Goal: Task Accomplishment & Management: Manage account settings

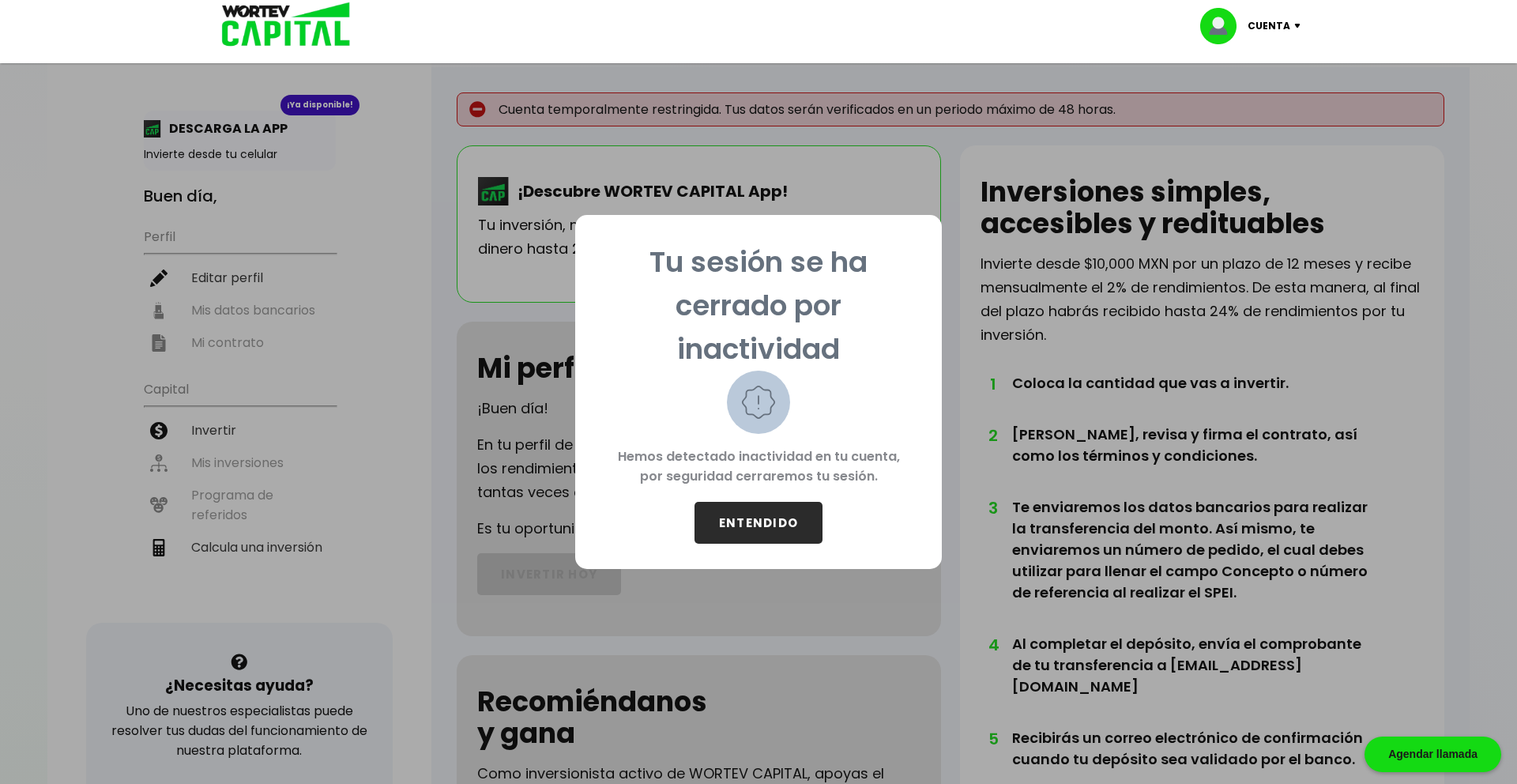
click at [802, 524] on button "ENTENDIDO" at bounding box center [758, 522] width 128 height 42
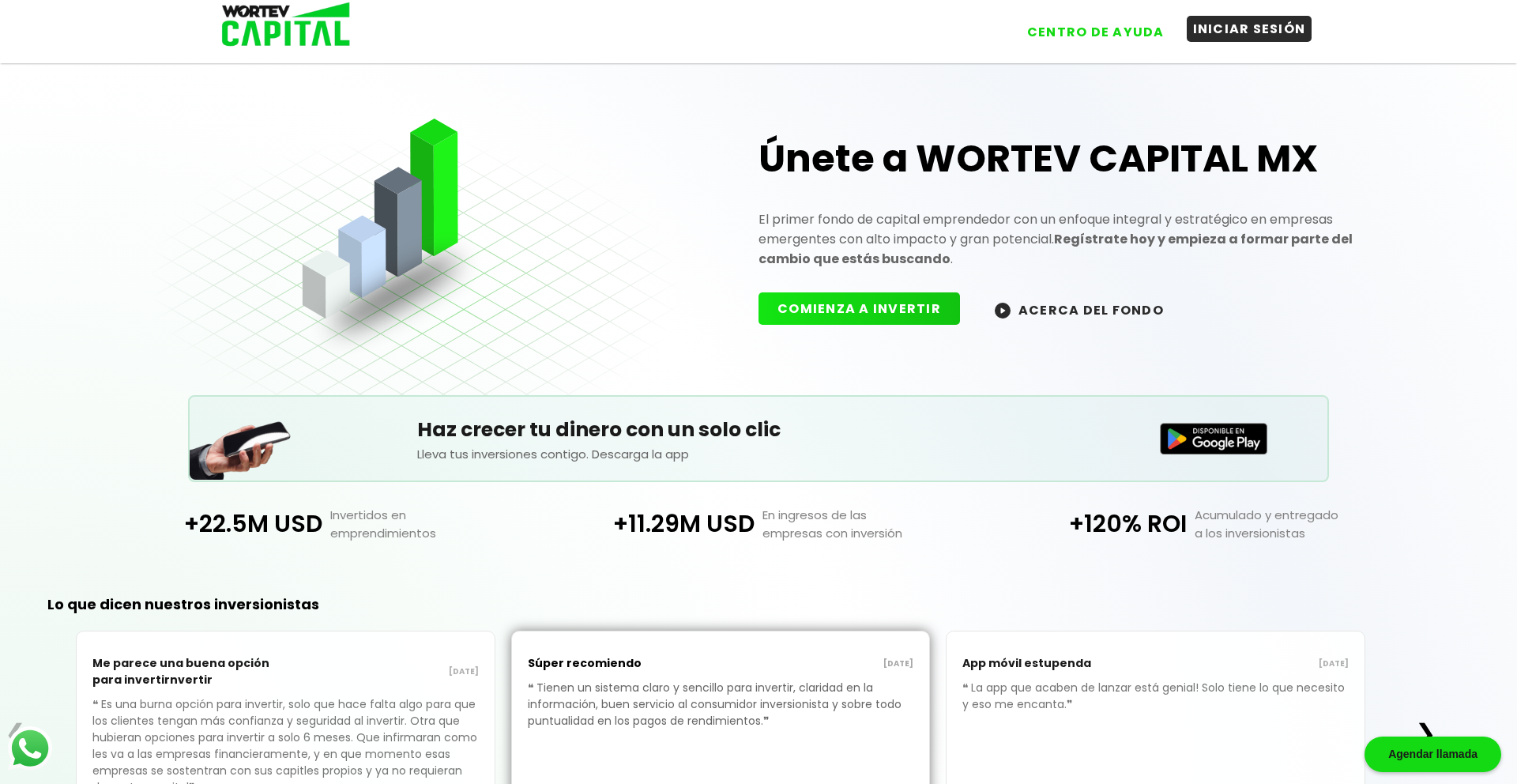
click at [1225, 25] on button "INICIAR SESIÓN" at bounding box center [1250, 29] width 126 height 26
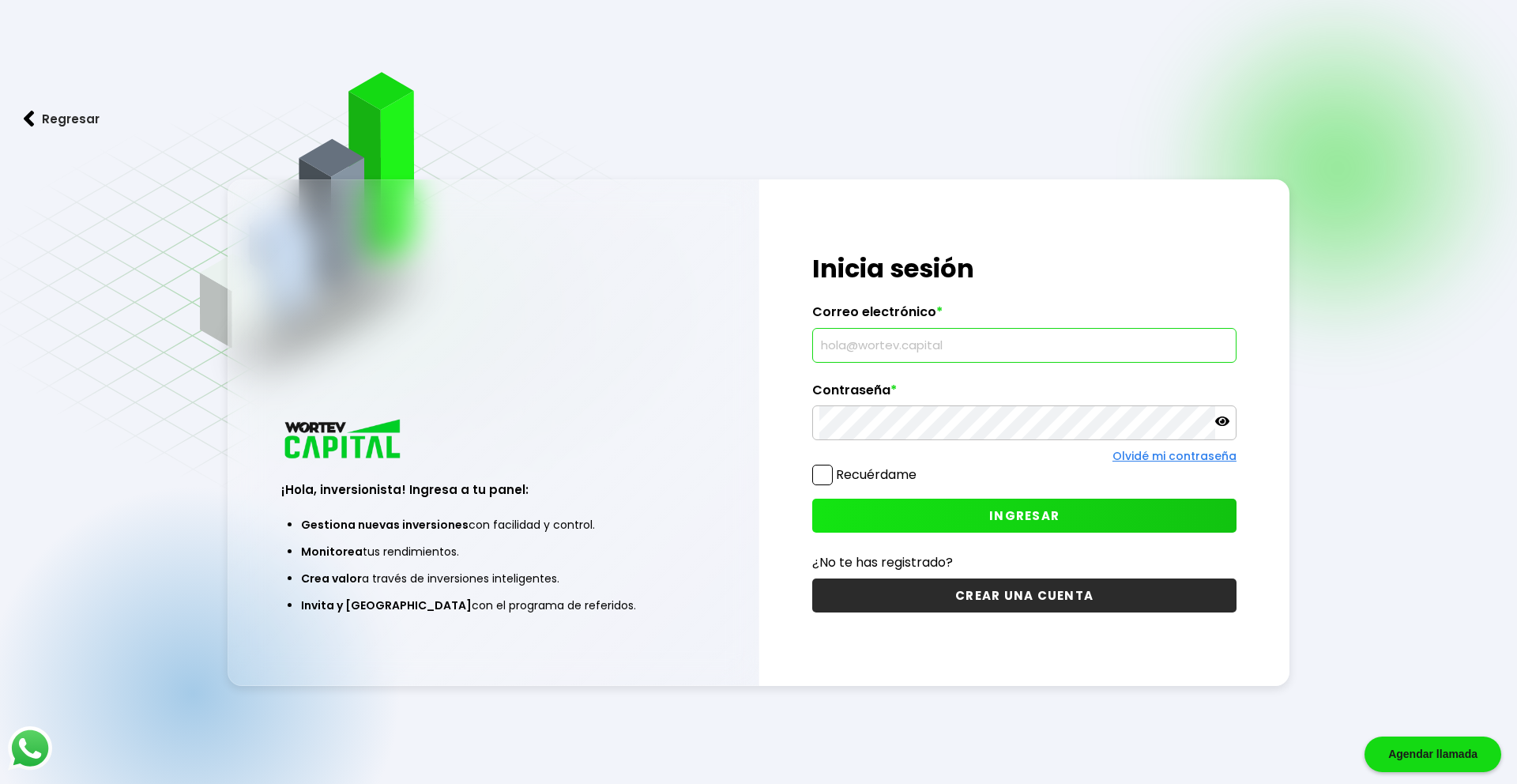
click at [961, 331] on input "text" at bounding box center [1024, 344] width 410 height 33
type input "[EMAIL_ADDRESS][DOMAIN_NAME]"
click at [830, 475] on span at bounding box center [822, 475] width 21 height 21
click at [920, 467] on input "Recuérdame" at bounding box center [920, 467] width 0 height 0
click at [855, 509] on button "INGRESAR" at bounding box center [1024, 516] width 424 height 34
